Goal: Task Accomplishment & Management: Use online tool/utility

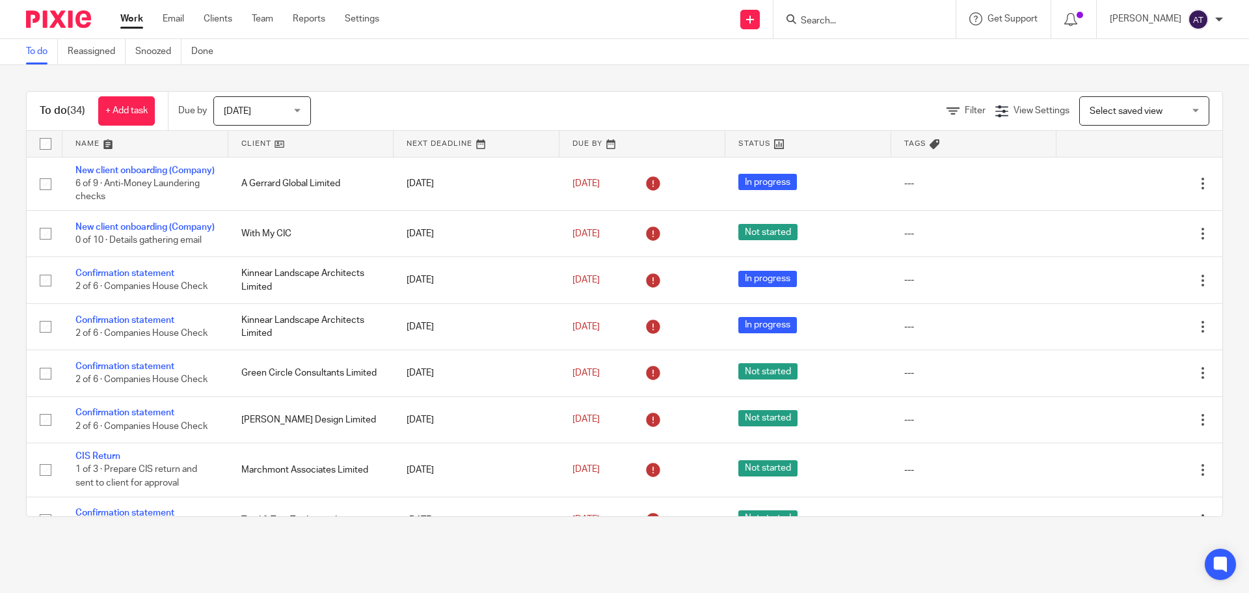
click at [830, 5] on div at bounding box center [864, 19] width 182 height 38
click at [829, 16] on input "Search" at bounding box center [857, 22] width 117 height 12
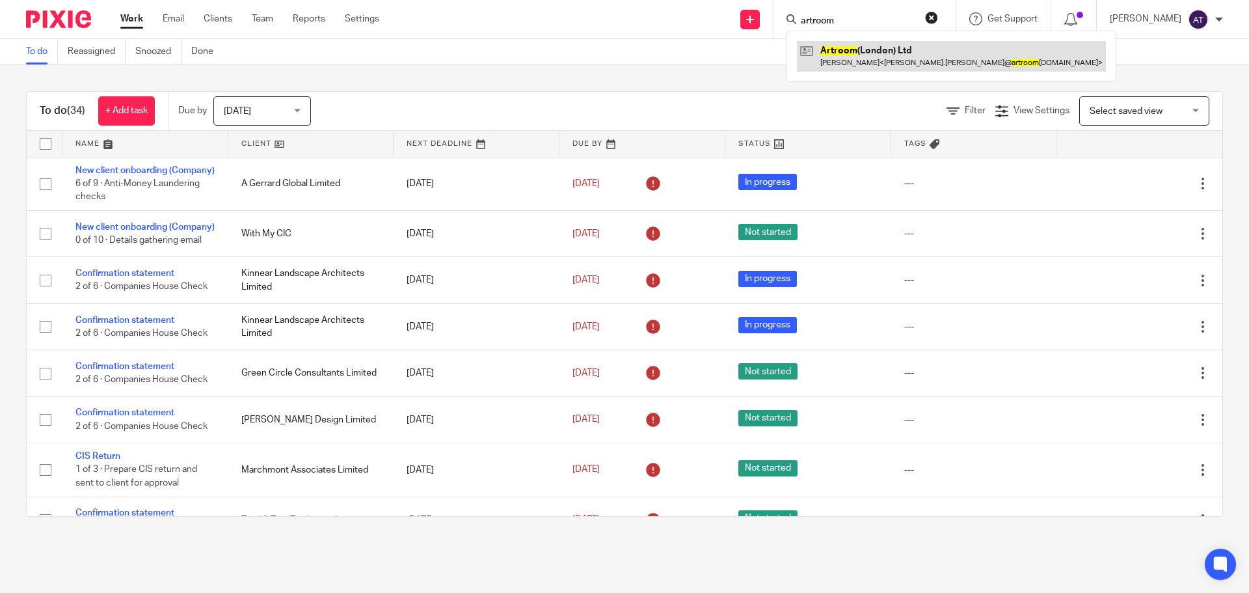
type input "artroom"
click at [872, 52] on link at bounding box center [951, 56] width 309 height 30
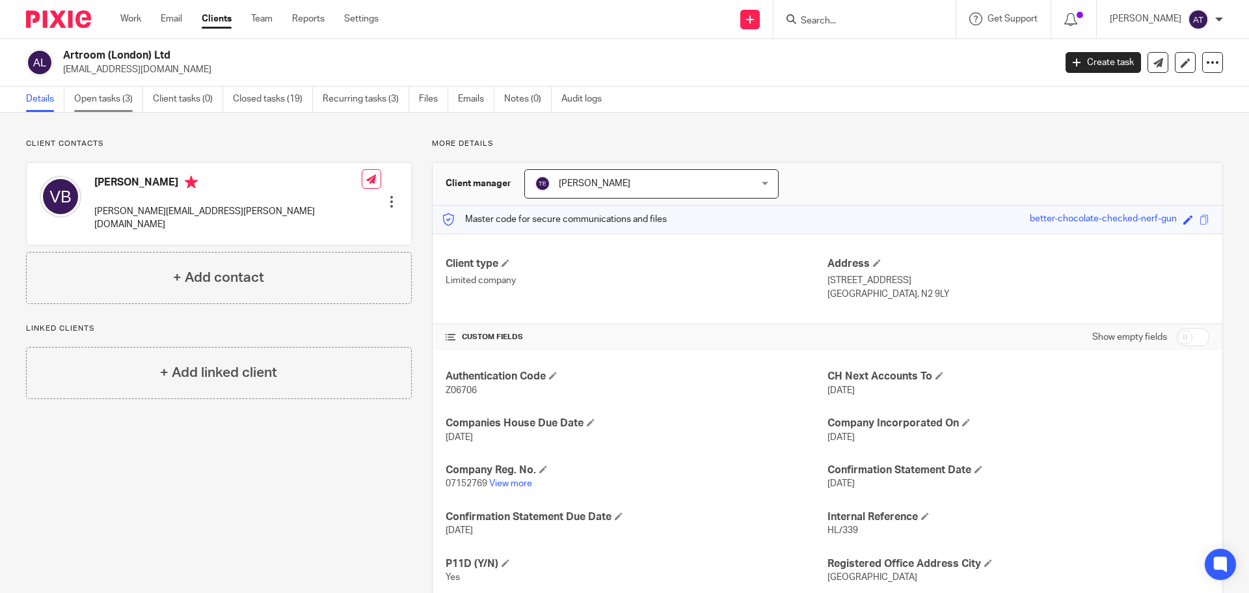
click at [123, 102] on link "Open tasks (3)" at bounding box center [108, 99] width 69 height 25
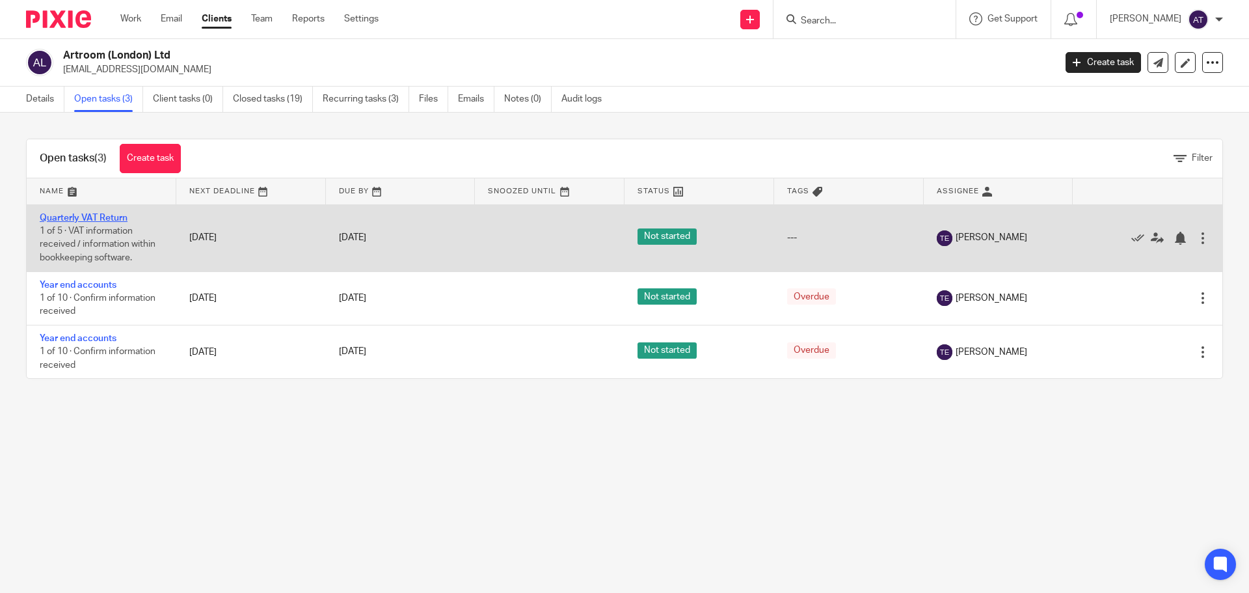
click at [68, 215] on link "Quarterly VAT Return" at bounding box center [84, 217] width 88 height 9
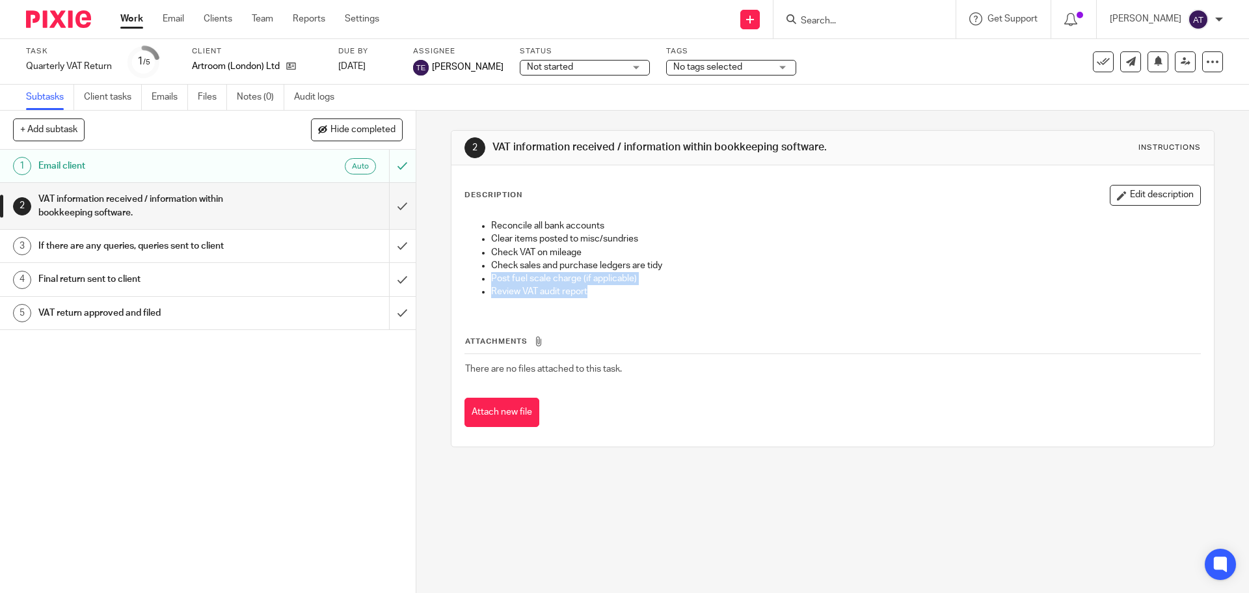
drag, startPoint x: 479, startPoint y: 278, endPoint x: 629, endPoint y: 296, distance: 151.4
click at [629, 296] on ul "Reconcile all bank accounts Clear items posted to misc/sundries Check VAT on mi…" at bounding box center [832, 258] width 734 height 79
